Goal: Information Seeking & Learning: Check status

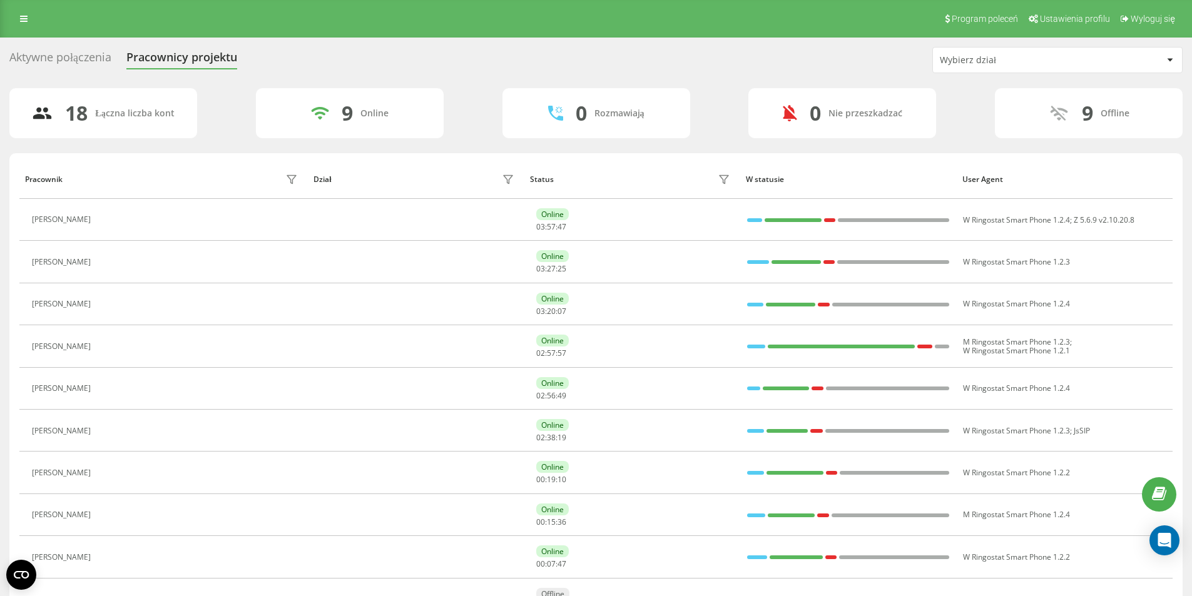
click at [11, 21] on div "Program poleceń Ustawienia profilu Wyloguj się" at bounding box center [596, 19] width 1192 height 38
click at [19, 19] on link at bounding box center [24, 19] width 23 height 18
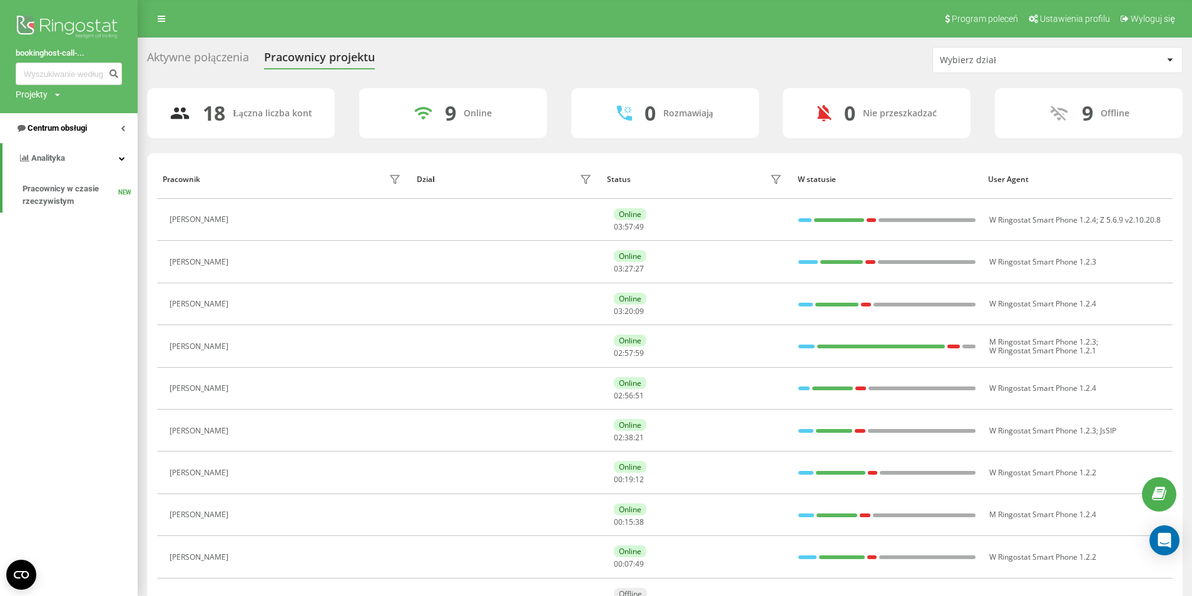
click at [62, 125] on span "Centrum obsługi" at bounding box center [57, 127] width 59 height 9
click at [75, 162] on span "Dziennik połączeń" at bounding box center [56, 159] width 66 height 13
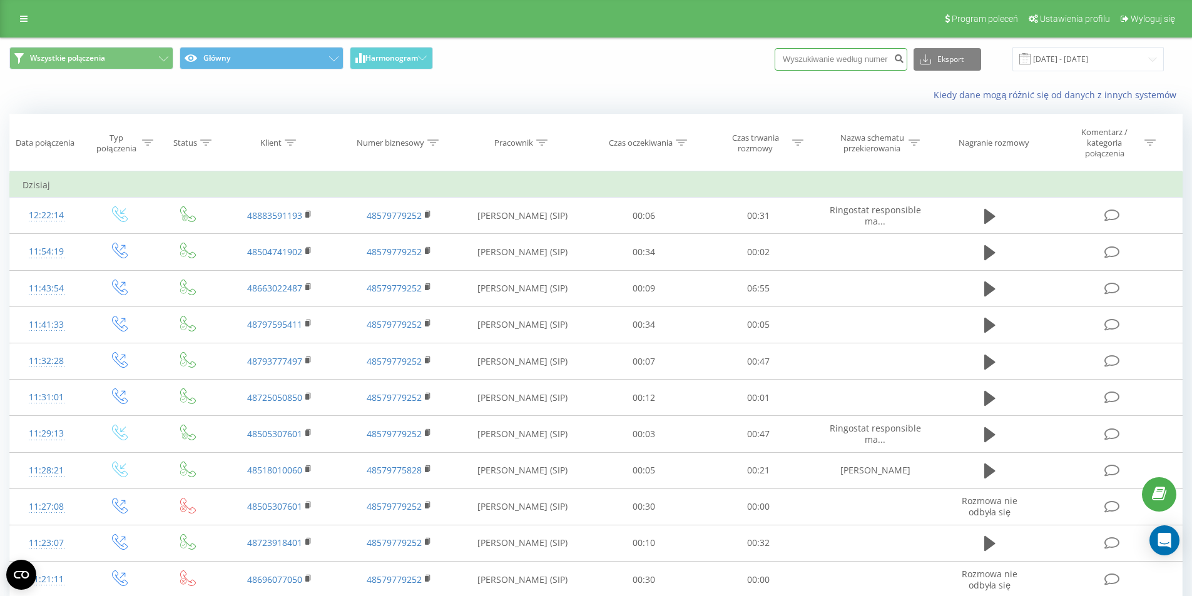
click at [872, 63] on input at bounding box center [840, 59] width 133 height 23
paste input "609226052"
type input "609226052"
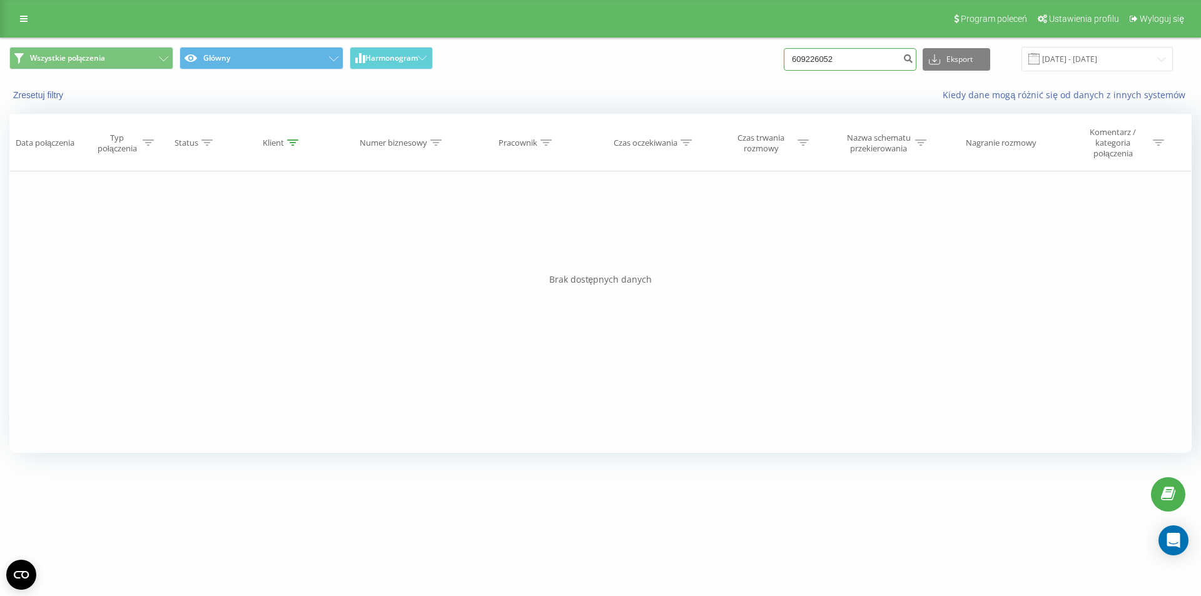
click at [855, 56] on input "609226052" at bounding box center [850, 59] width 133 height 23
click at [915, 55] on button "submit" at bounding box center [908, 59] width 17 height 23
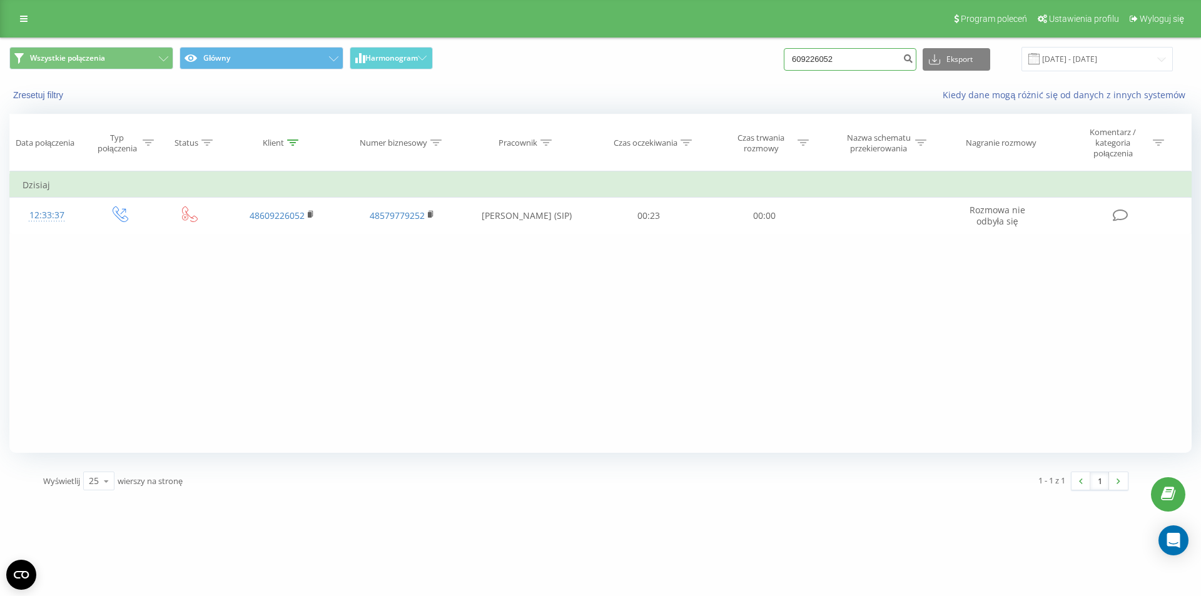
click at [869, 54] on input "609226052" at bounding box center [850, 59] width 133 height 23
paste input "67991248"
type input "667991248"
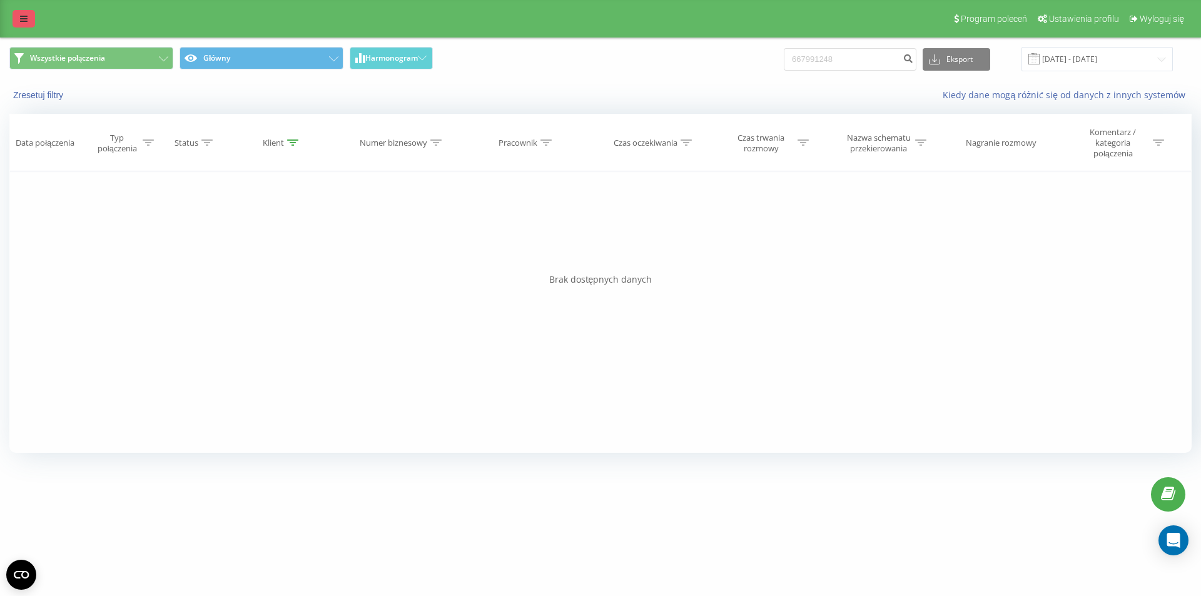
click at [20, 22] on icon at bounding box center [24, 18] width 8 height 9
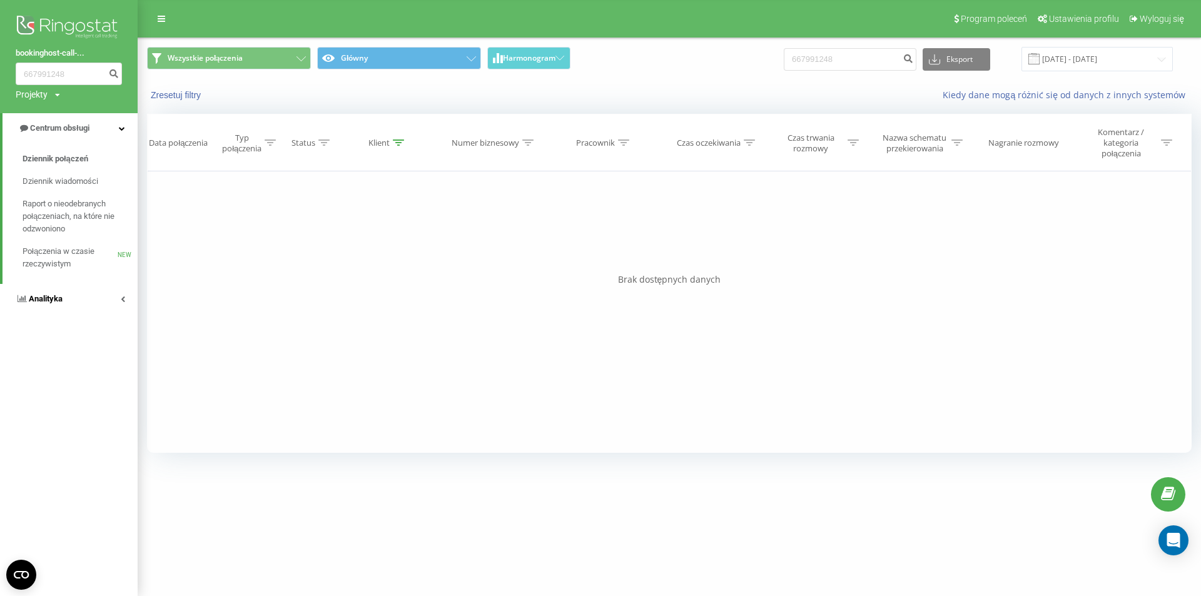
click at [59, 312] on link "Analityka" at bounding box center [69, 299] width 138 height 30
click at [74, 190] on span "Pracownicy w czasie rzeczywistym" at bounding box center [70, 195] width 95 height 25
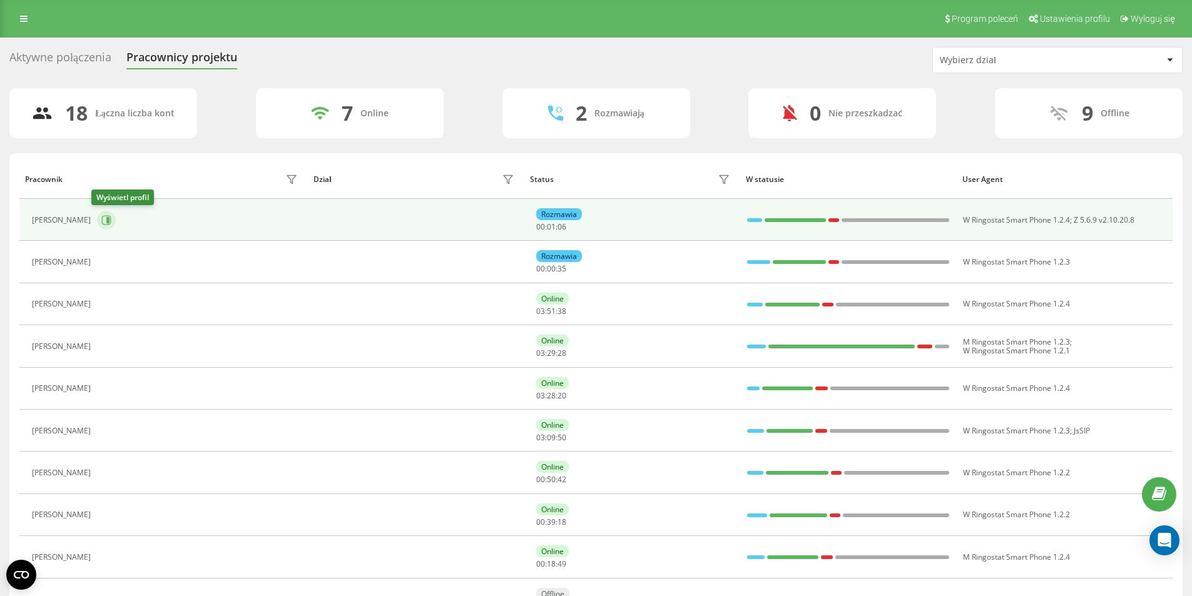
click at [99, 227] on button at bounding box center [106, 220] width 19 height 19
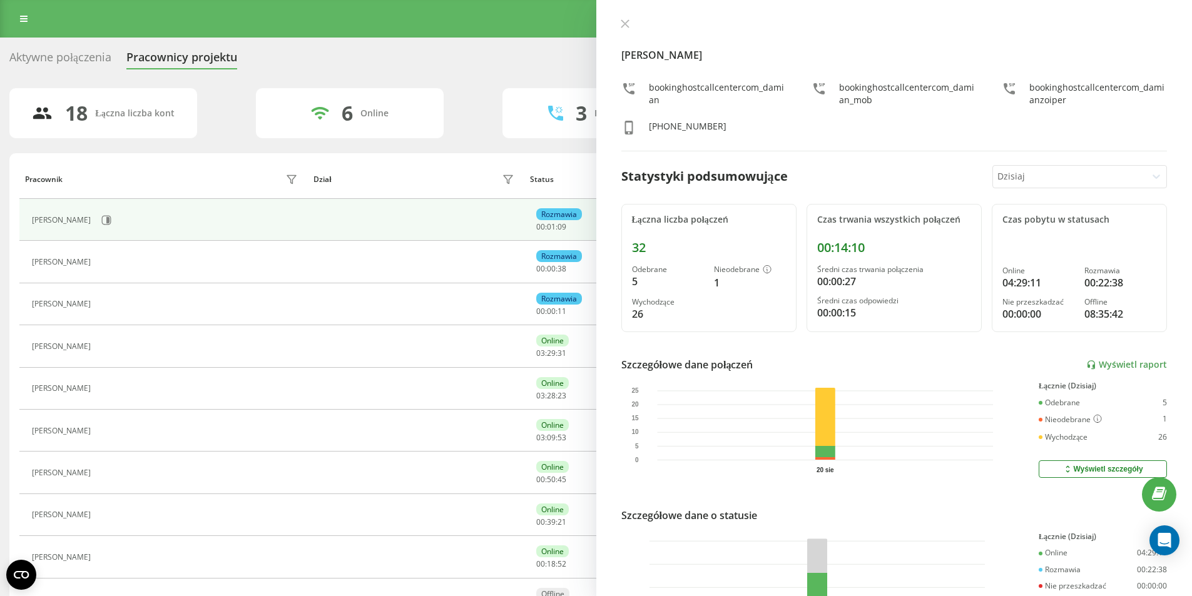
click at [612, 23] on div "[PERSON_NAME] bookinghostcallcentercom_damian bookinghostcallcentercom_damian_m…" at bounding box center [894, 298] width 596 height 596
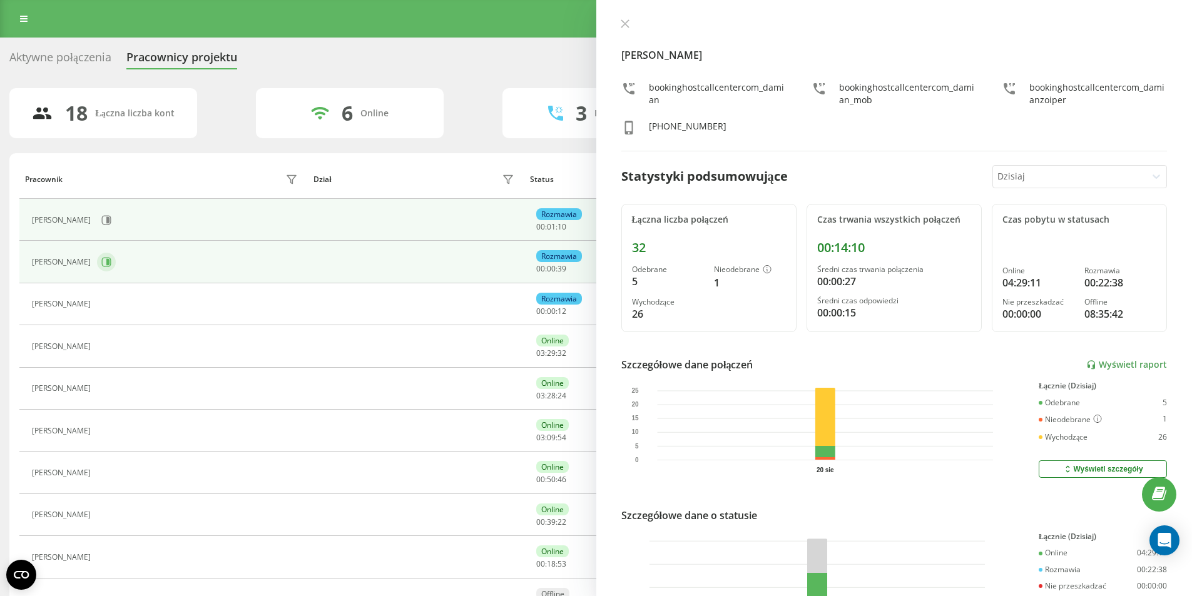
click at [101, 263] on icon at bounding box center [106, 262] width 10 height 10
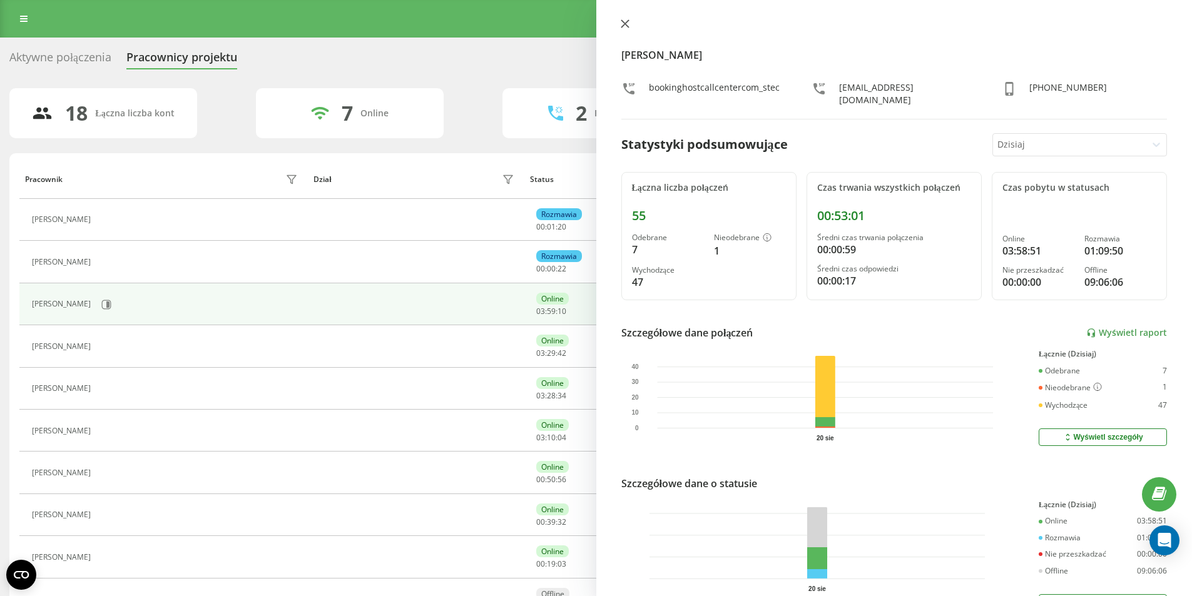
click at [627, 25] on icon at bounding box center [625, 23] width 9 height 9
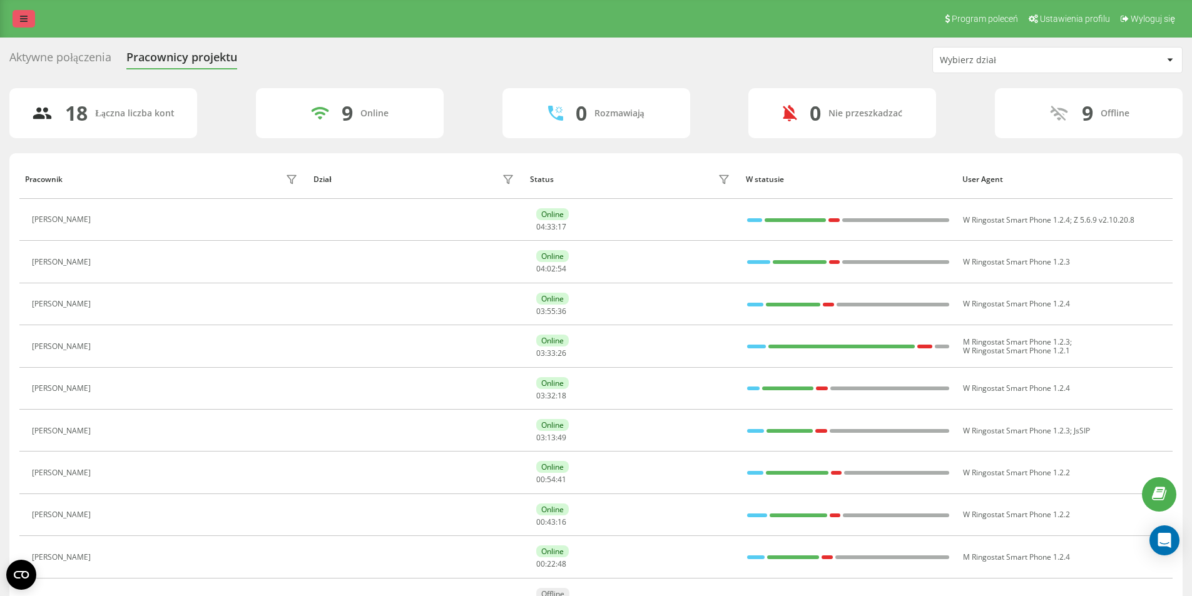
click at [15, 16] on link at bounding box center [24, 19] width 23 height 18
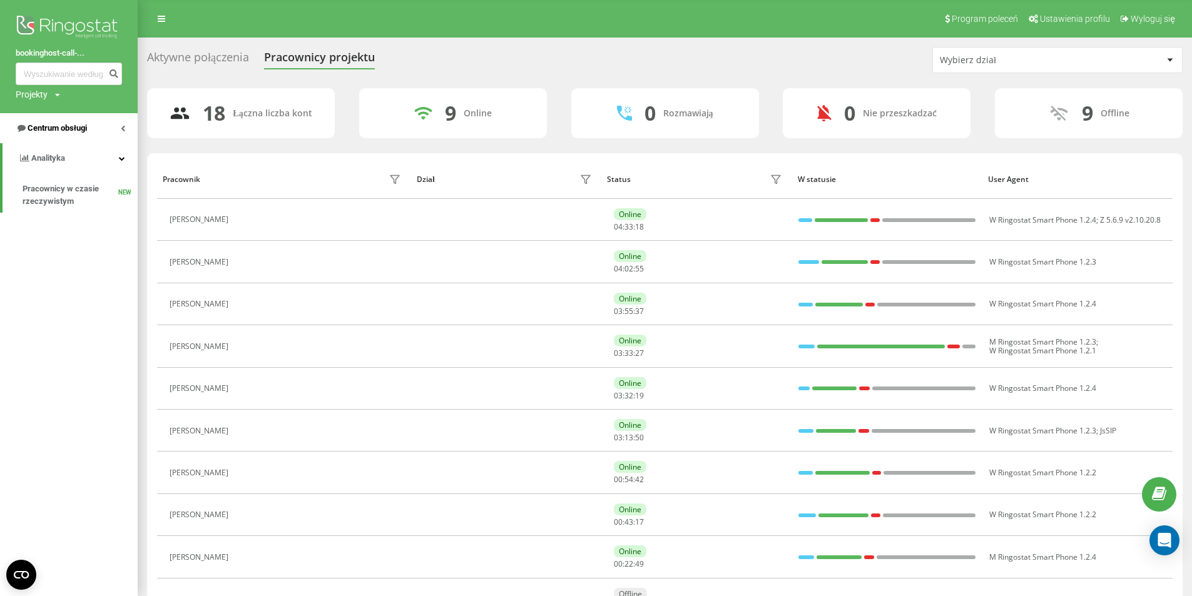
click at [49, 140] on link "Centrum obsługi" at bounding box center [69, 128] width 138 height 30
click at [58, 160] on span "Dziennik połączeń" at bounding box center [56, 159] width 66 height 13
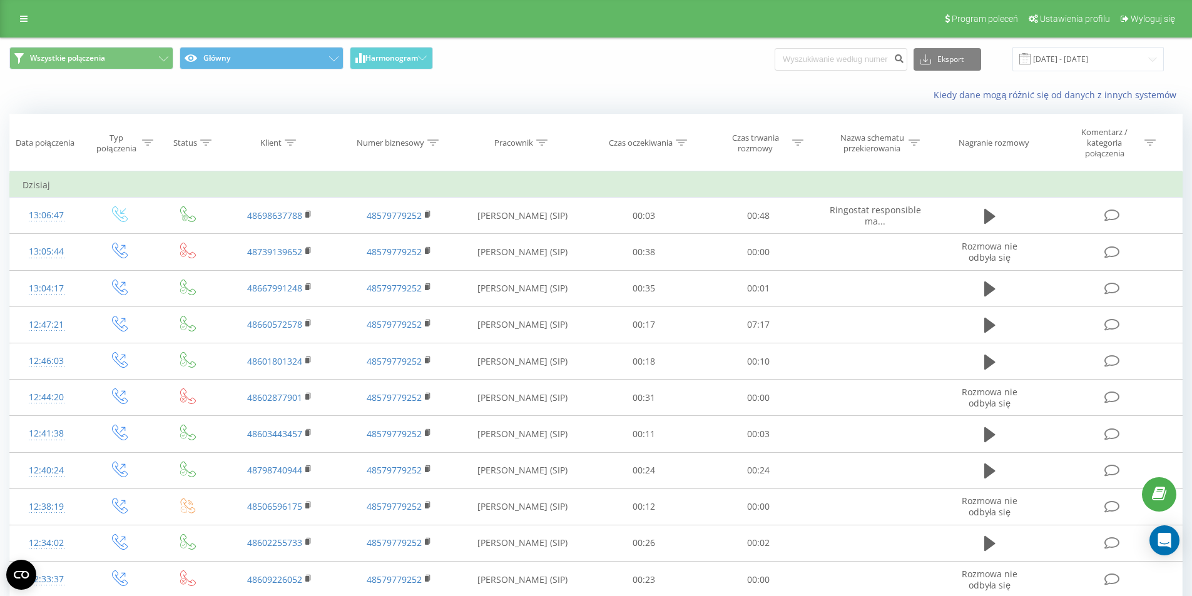
click at [867, 77] on div "Wszystkie połączenia Główny Harmonogram Eksport .csv .xls .xlsx [DATE] - [DATE]" at bounding box center [596, 59] width 1190 height 42
click at [860, 68] on input at bounding box center [840, 59] width 133 height 23
paste input "502624737"
type input "502624737"
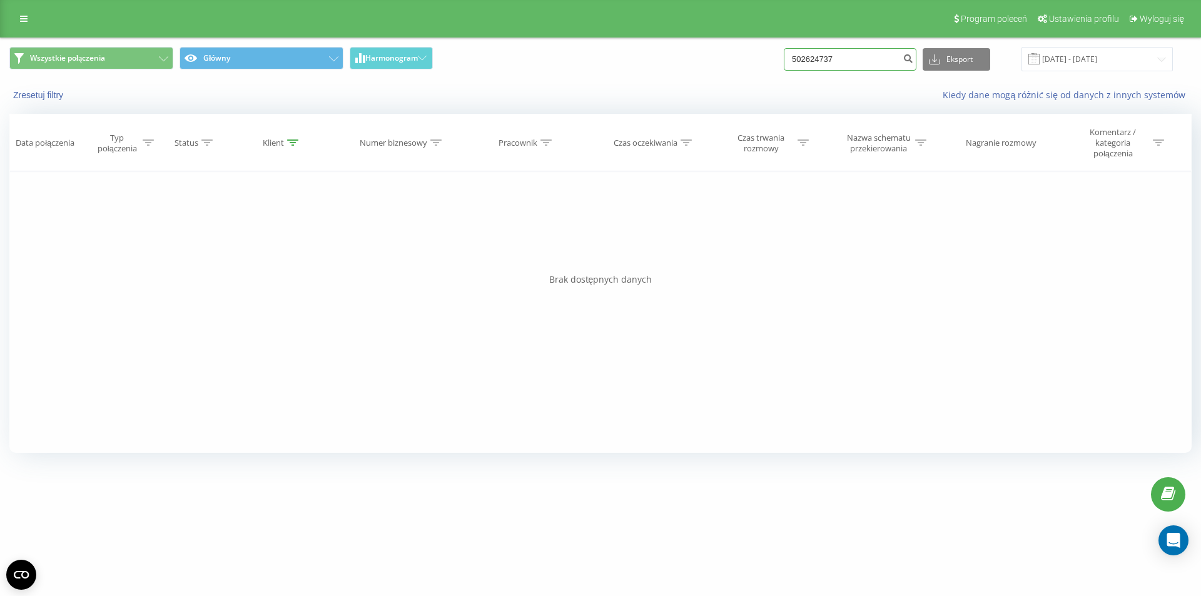
click at [841, 67] on input "502624737" at bounding box center [850, 59] width 133 height 23
paste input "733814474"
type input "733814474"
click at [865, 56] on input "733814474" at bounding box center [850, 59] width 133 height 23
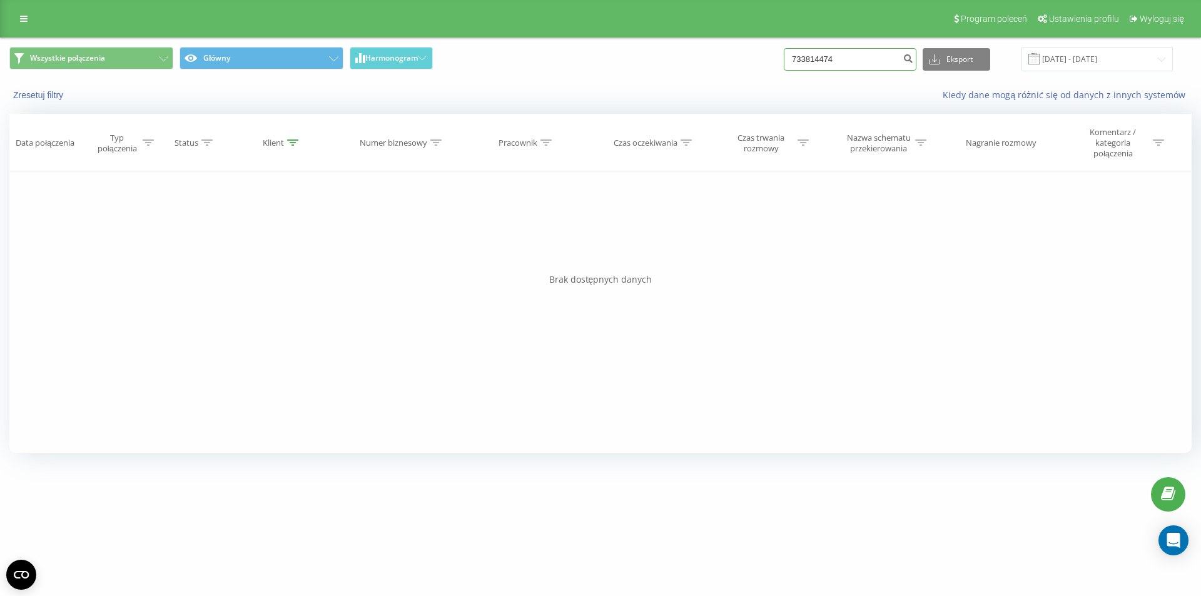
click at [865, 56] on input "733814474" at bounding box center [850, 59] width 133 height 23
paste input "503706227"
type input "503706227"
click at [823, 57] on input "503706227" at bounding box center [850, 59] width 133 height 23
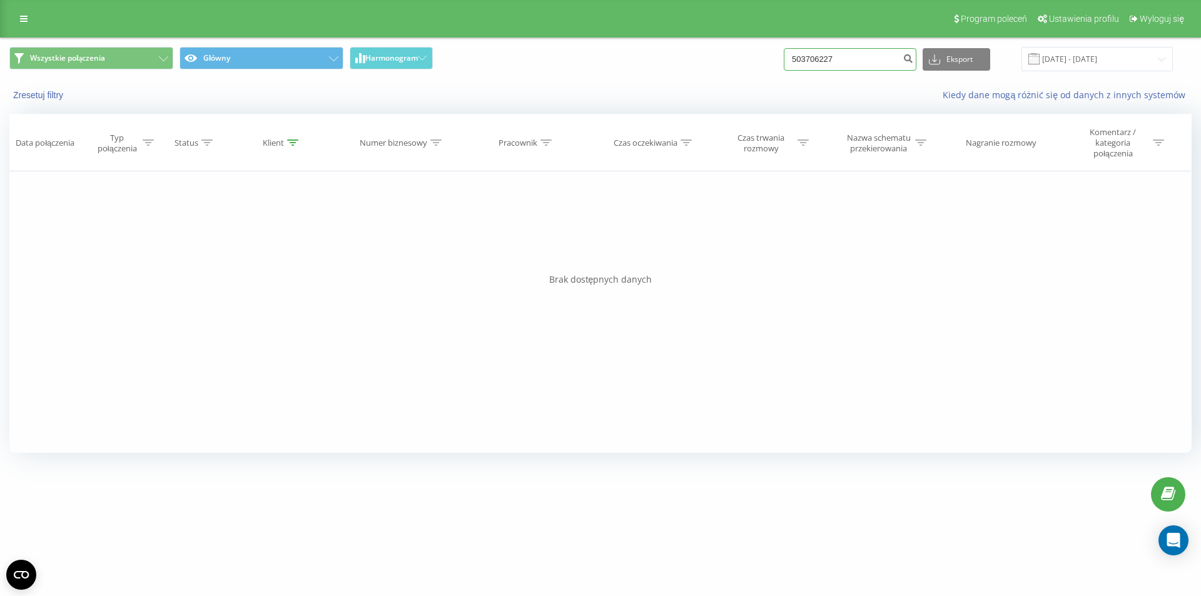
paste input "1514399"
type input "515143997"
click at [31, 11] on link at bounding box center [24, 19] width 23 height 18
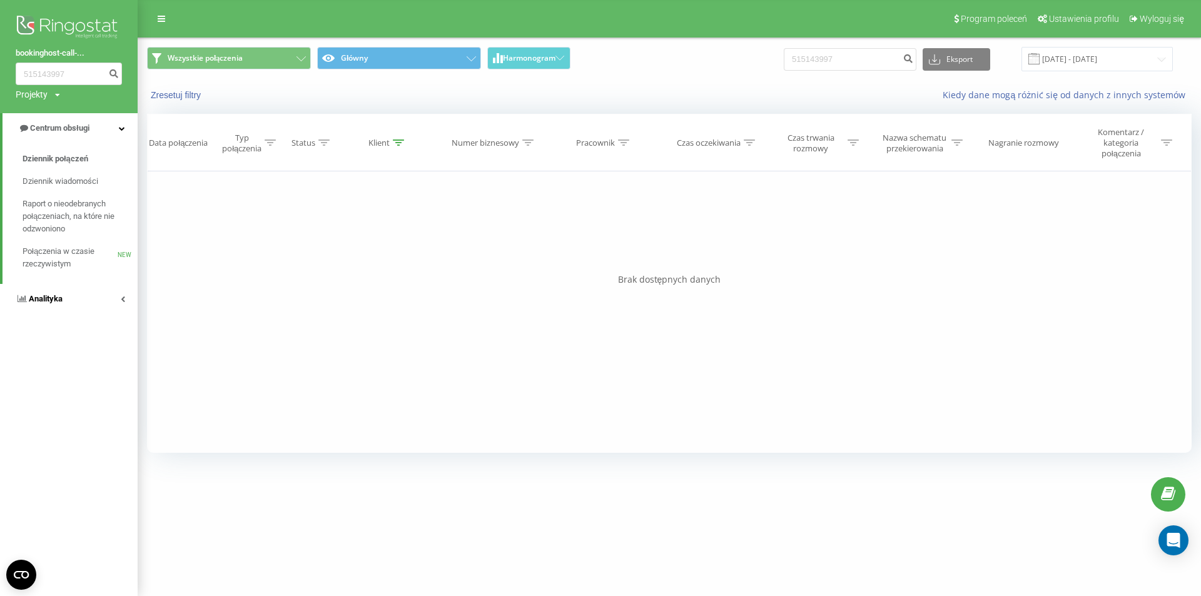
click at [68, 286] on link "Analityka" at bounding box center [69, 299] width 138 height 30
click at [68, 186] on span "Pracownicy w czasie rzeczywistym" at bounding box center [70, 195] width 95 height 25
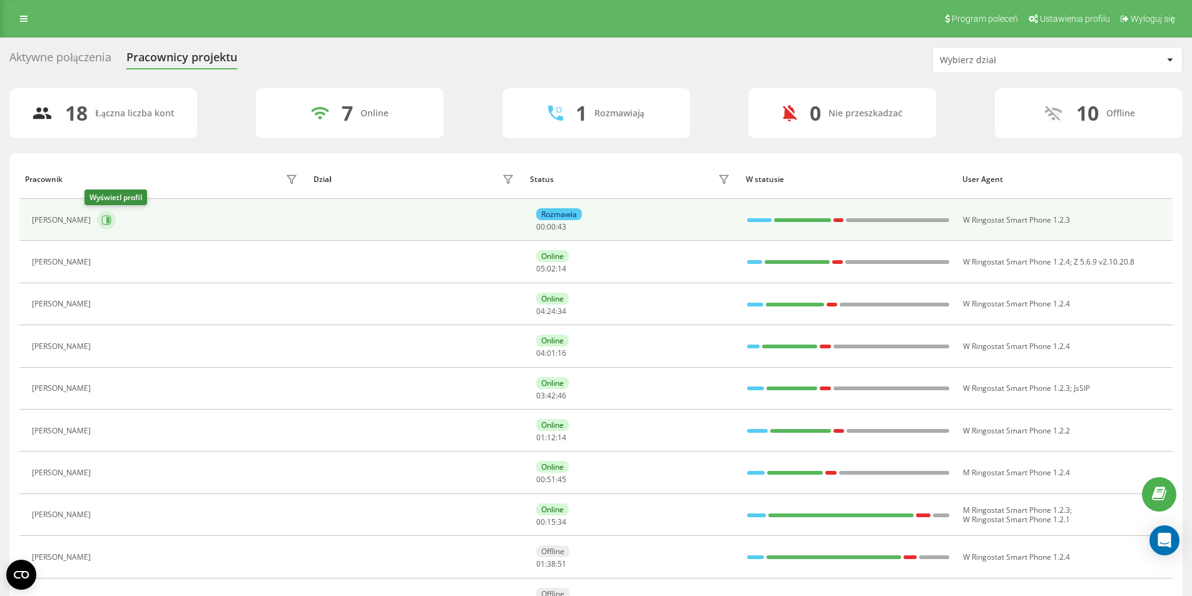
click at [101, 218] on icon at bounding box center [106, 220] width 10 height 10
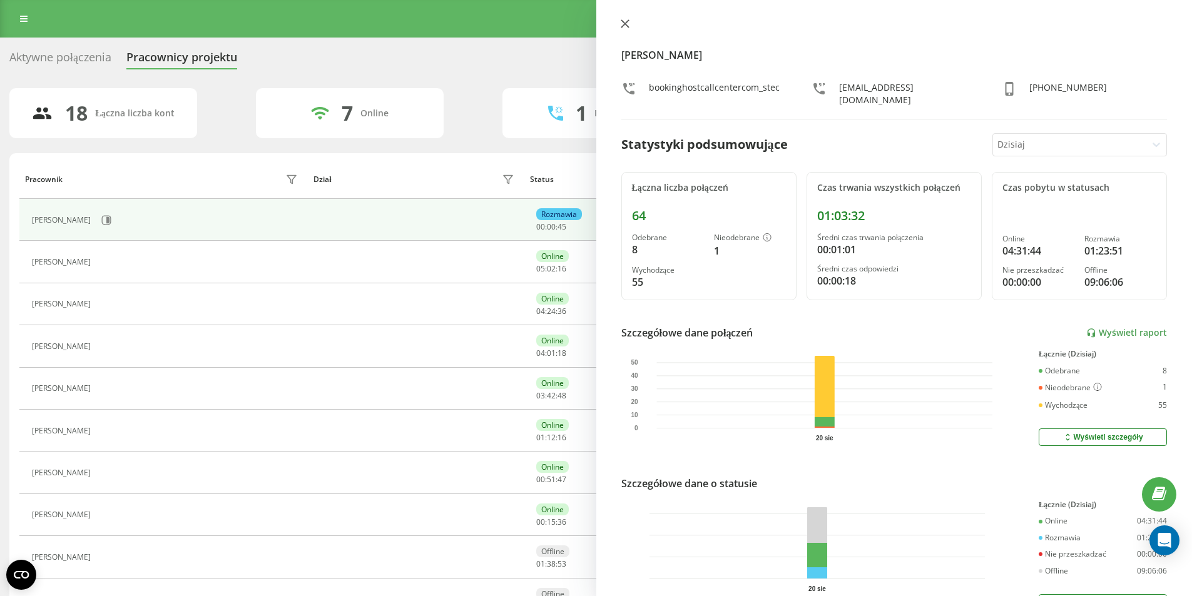
click at [627, 19] on button at bounding box center [625, 25] width 16 height 12
